Goal: Task Accomplishment & Management: Manage account settings

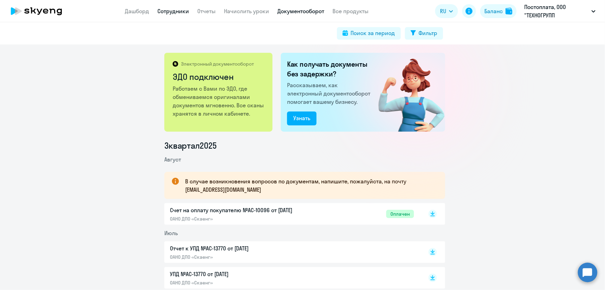
click at [185, 12] on link "Сотрудники" at bounding box center [174, 11] width 32 height 7
select select "30"
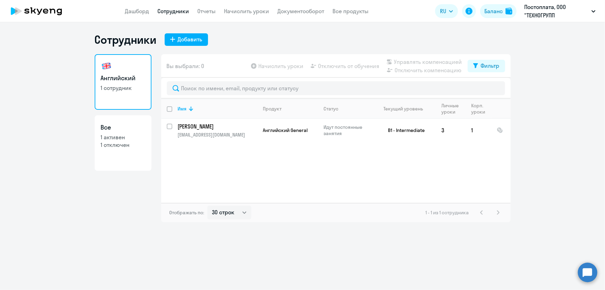
click at [118, 146] on p "1 отключен" at bounding box center [123, 145] width 44 height 8
select select "30"
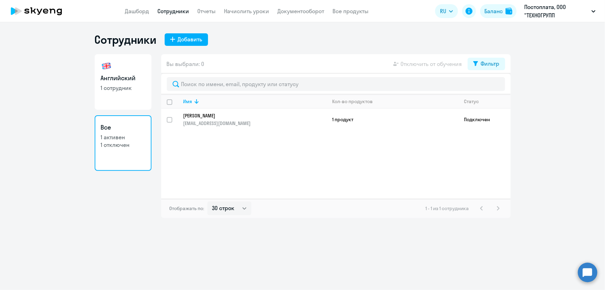
click at [114, 137] on p "1 активен" at bounding box center [123, 137] width 44 height 8
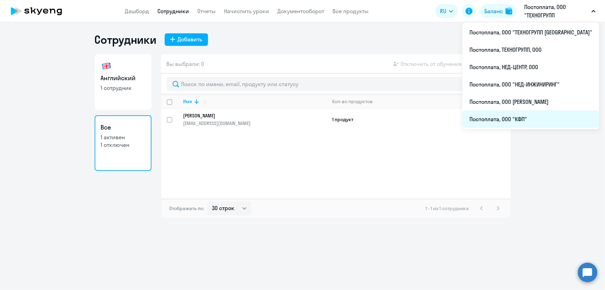
click at [530, 116] on li "Постоплата, ООО "КФП"" at bounding box center [531, 118] width 137 height 17
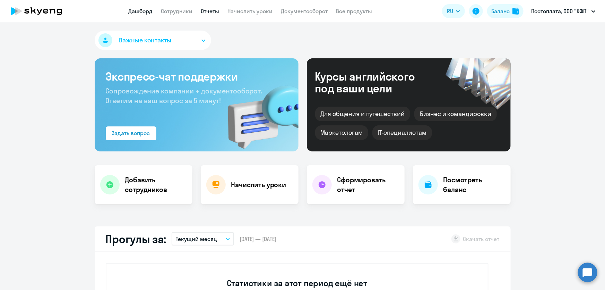
select select "30"
click at [183, 10] on link "Сотрудники" at bounding box center [177, 11] width 32 height 7
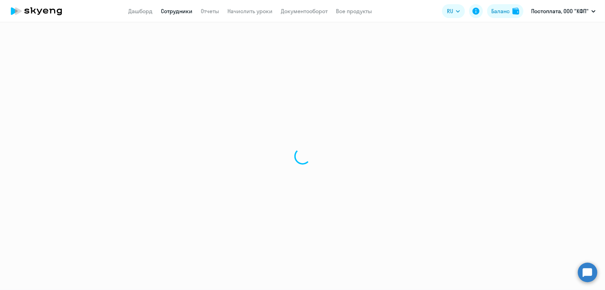
select select "30"
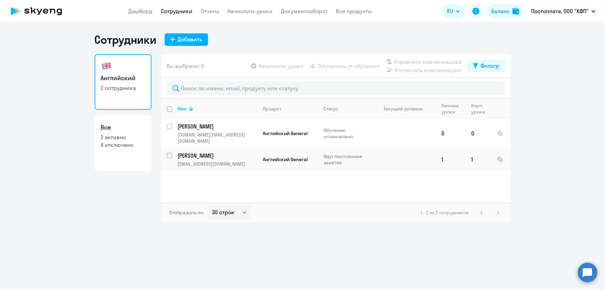
click at [121, 146] on p "4 отключено" at bounding box center [123, 145] width 44 height 8
select select "30"
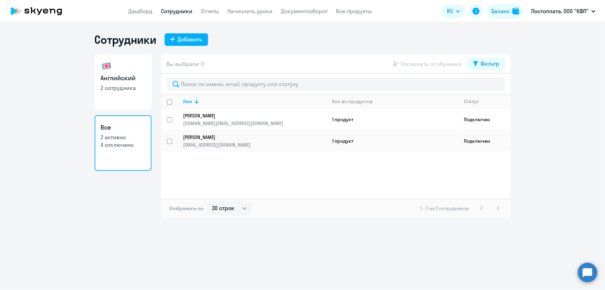
click at [113, 136] on p "2 активно" at bounding box center [123, 137] width 44 height 8
